Goal: Task Accomplishment & Management: Manage account settings

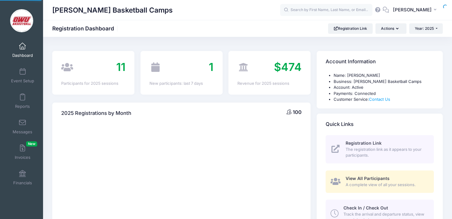
select select
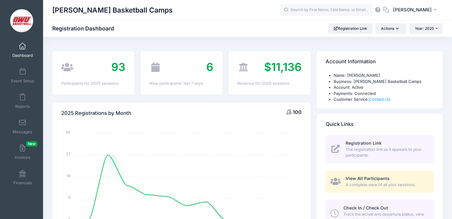
click at [226, 52] on div "$11,136 Revenue for 2025 sessions" at bounding box center [269, 72] width 88 height 43
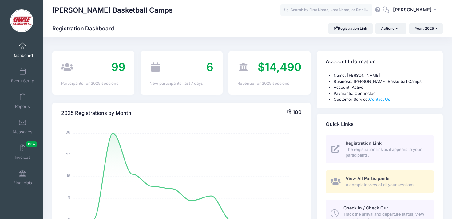
click at [223, 57] on div "6 New participants: last 7 days" at bounding box center [181, 72] width 88 height 43
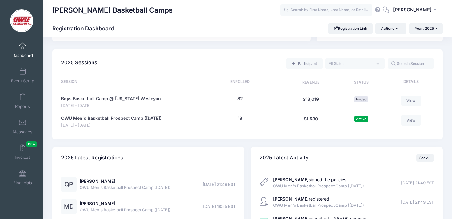
scroll to position [279, 0]
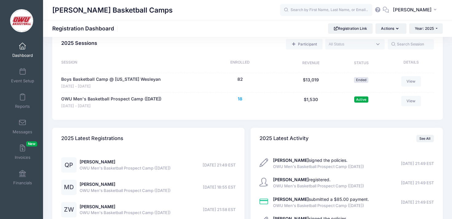
click at [241, 101] on button "18" at bounding box center [240, 99] width 5 height 6
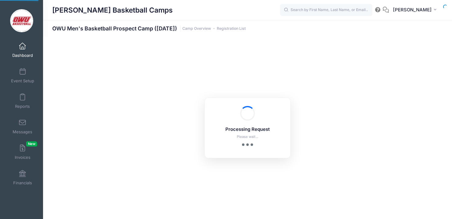
select select "10"
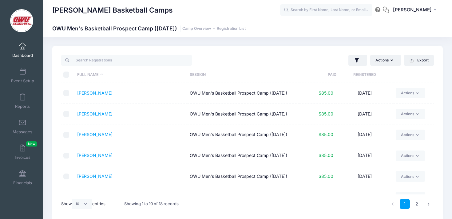
click at [353, 77] on th "Registered" at bounding box center [364, 75] width 56 height 16
click at [94, 95] on link "Page, [PERSON_NAME]" at bounding box center [101, 92] width 48 height 5
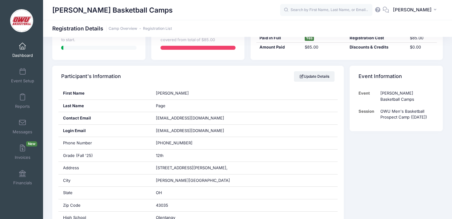
scroll to position [85, 0]
